Goal: Information Seeking & Learning: Learn about a topic

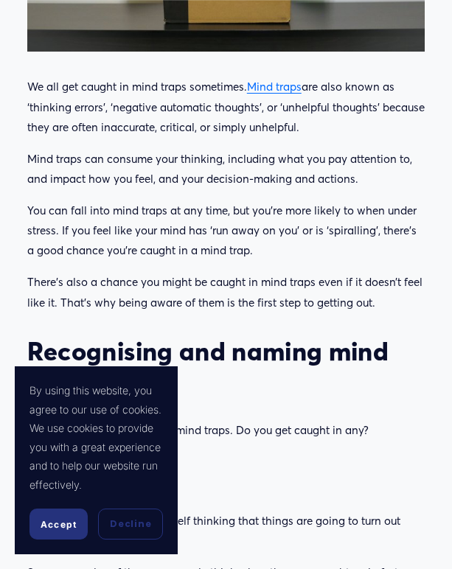
click at [77, 512] on button "Accept" at bounding box center [58, 524] width 58 height 31
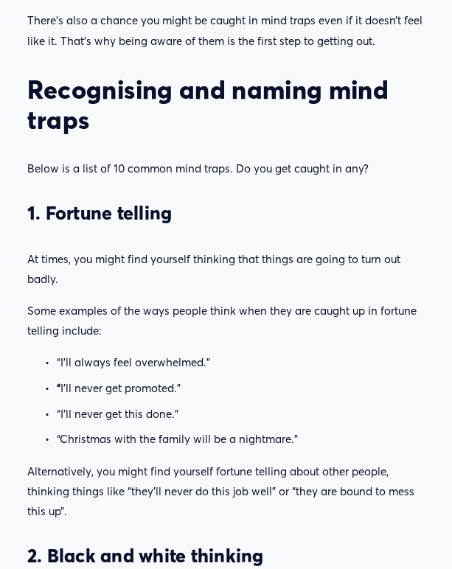
scroll to position [885, 0]
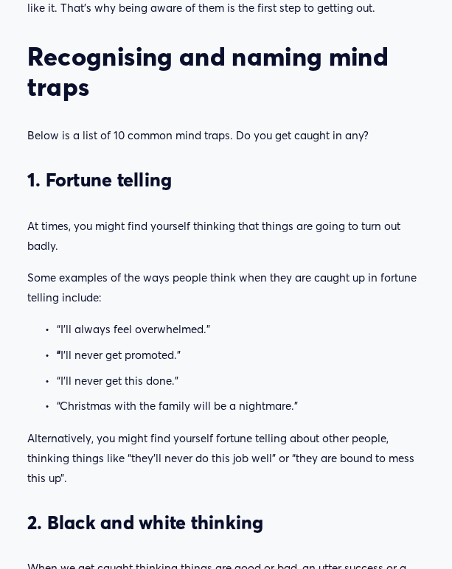
drag, startPoint x: 27, startPoint y: 187, endPoint x: 191, endPoint y: 172, distance: 164.4
click at [191, 172] on h3 "1. Fortune telling" at bounding box center [225, 181] width 397 height 24
click at [32, 182] on h3 "1. Fortune telling" at bounding box center [225, 181] width 397 height 24
drag, startPoint x: 28, startPoint y: 183, endPoint x: 178, endPoint y: 171, distance: 150.9
click at [178, 171] on h3 "1. Fortune telling" at bounding box center [225, 181] width 397 height 24
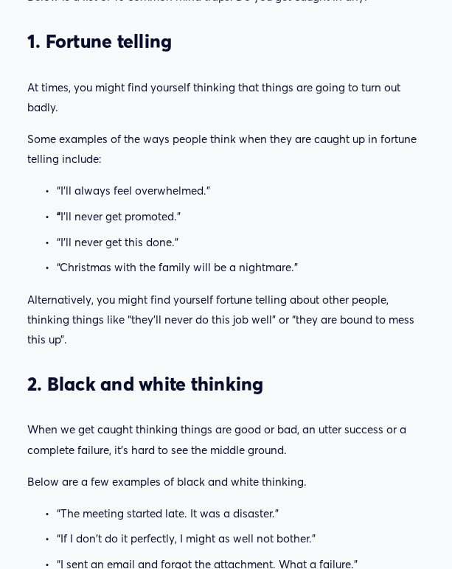
scroll to position [1032, 0]
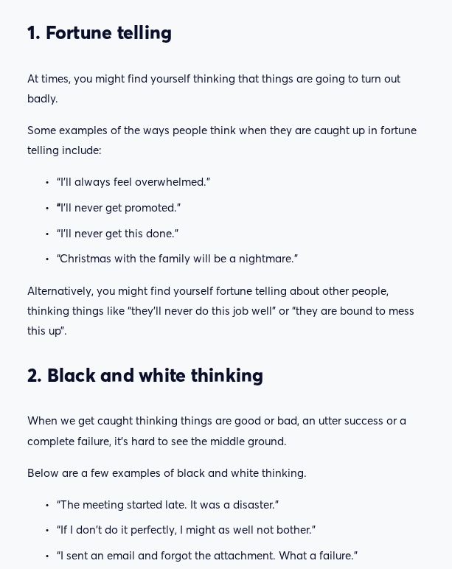
drag, startPoint x: 192, startPoint y: 342, endPoint x: 307, endPoint y: 242, distance: 152.6
click at [307, 242] on p "“I’ll never get this done.”" at bounding box center [241, 233] width 368 height 20
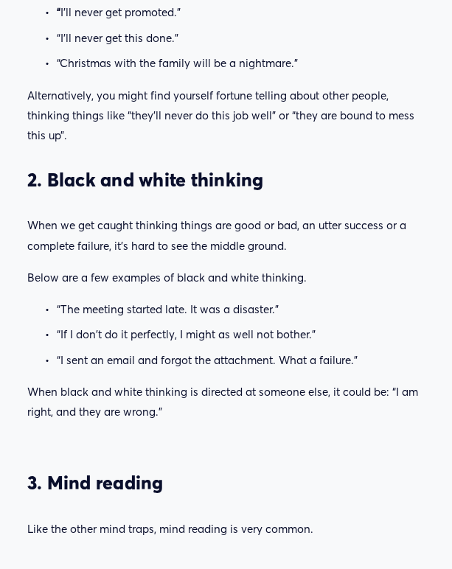
scroll to position [1254, 0]
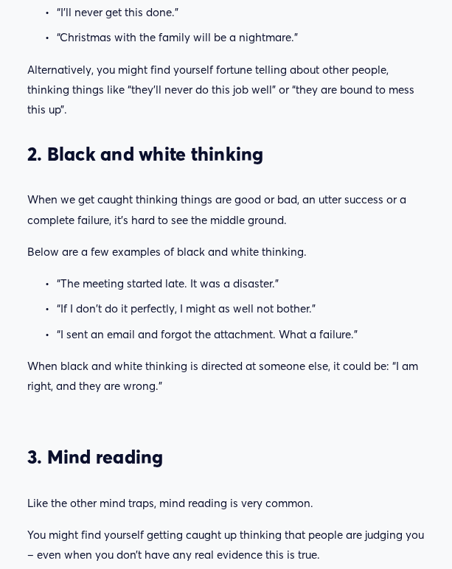
drag, startPoint x: 21, startPoint y: 154, endPoint x: 312, endPoint y: 153, distance: 290.5
click at [285, 160] on h3 "2. Black and white thinking" at bounding box center [225, 155] width 397 height 24
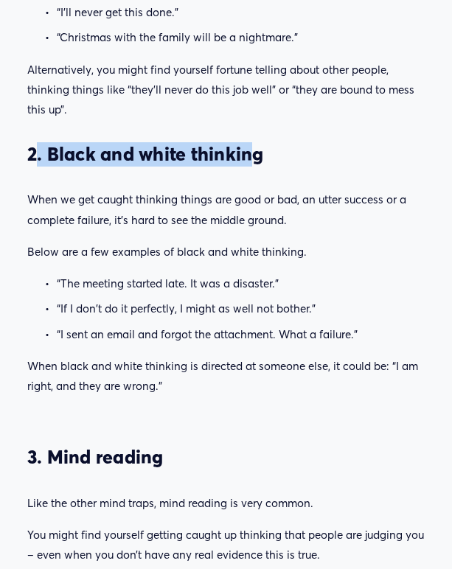
drag, startPoint x: 33, startPoint y: 156, endPoint x: 257, endPoint y: 151, distance: 223.5
click at [257, 151] on h3 "2. Black and white thinking" at bounding box center [225, 155] width 397 height 24
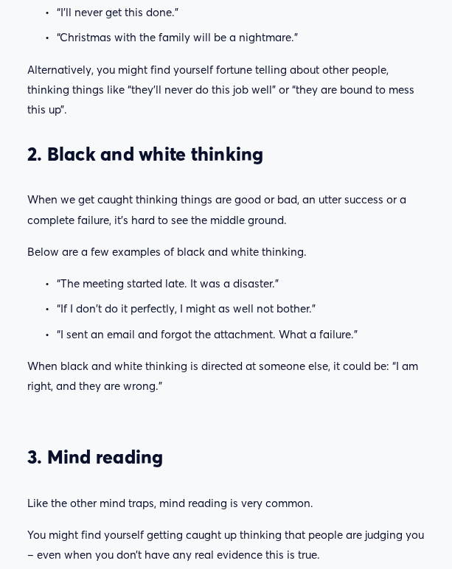
click at [285, 155] on h3 "2. Black and white thinking" at bounding box center [225, 155] width 397 height 24
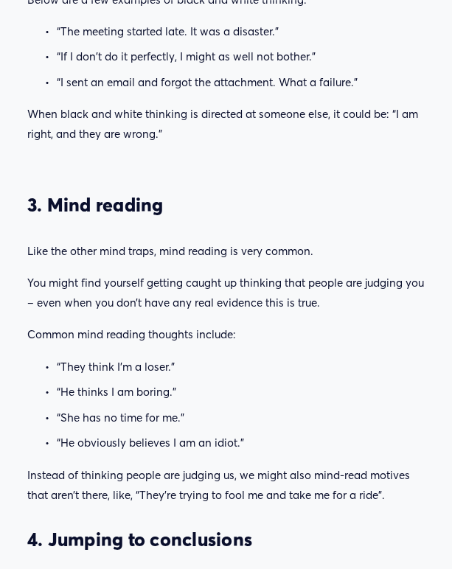
scroll to position [1548, 0]
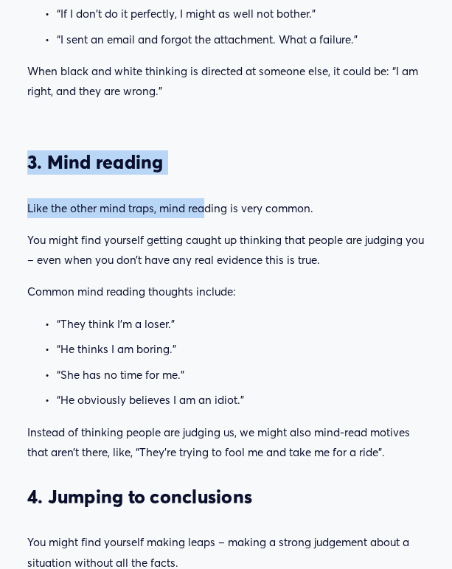
drag, startPoint x: 27, startPoint y: 162, endPoint x: 205, endPoint y: 181, distance: 178.7
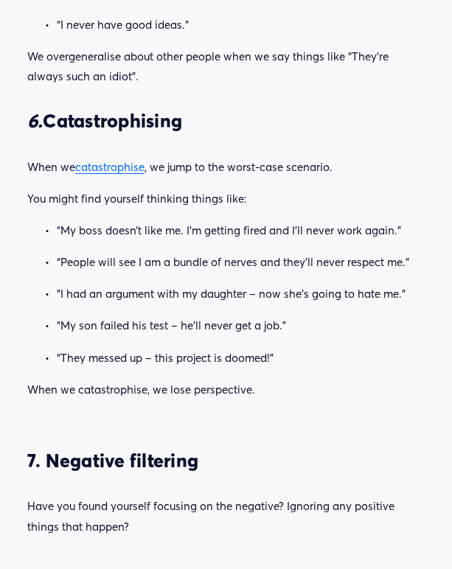
scroll to position [2728, 0]
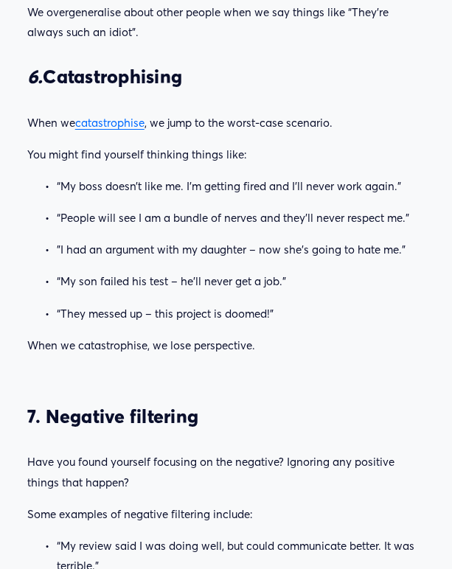
drag, startPoint x: 53, startPoint y: 76, endPoint x: 195, endPoint y: 86, distance: 141.9
click at [195, 86] on h3 "6. Catastrophising" at bounding box center [225, 78] width 397 height 24
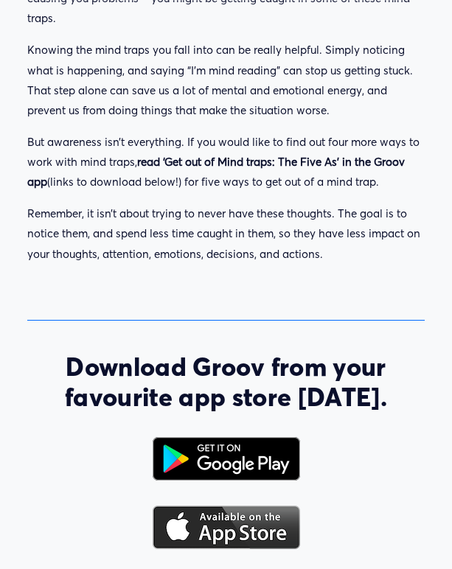
scroll to position [5383, 0]
